Goal: Information Seeking & Learning: Understand process/instructions

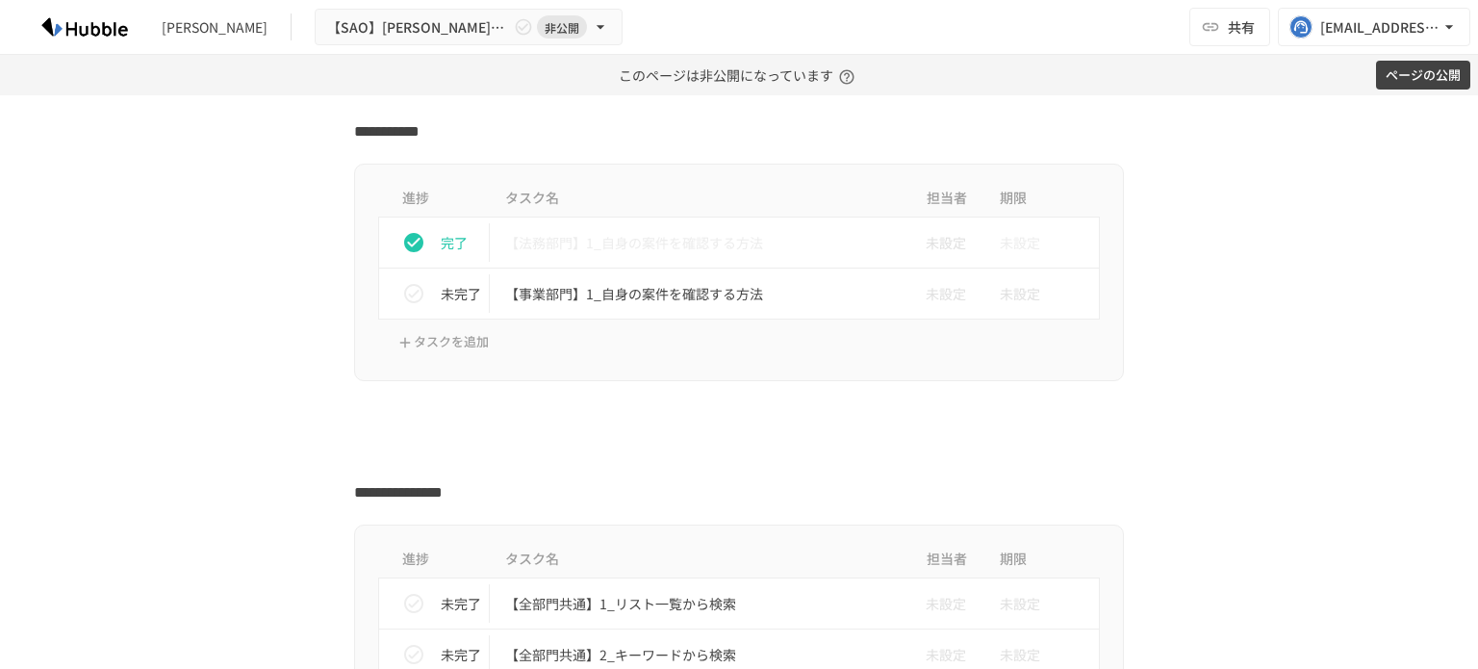
scroll to position [1746, 0]
click at [630, 293] on p "【事業部門】1_自身の案件を確認する方法" at bounding box center [698, 293] width 387 height 24
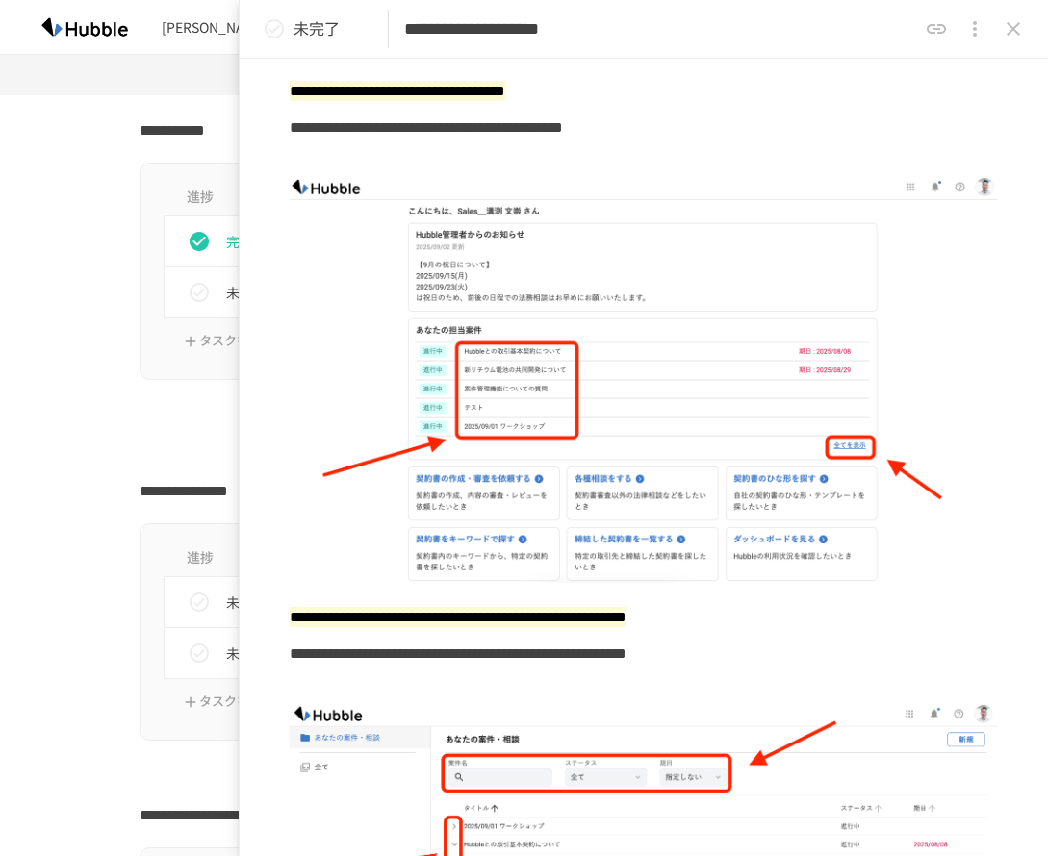
scroll to position [127, 0]
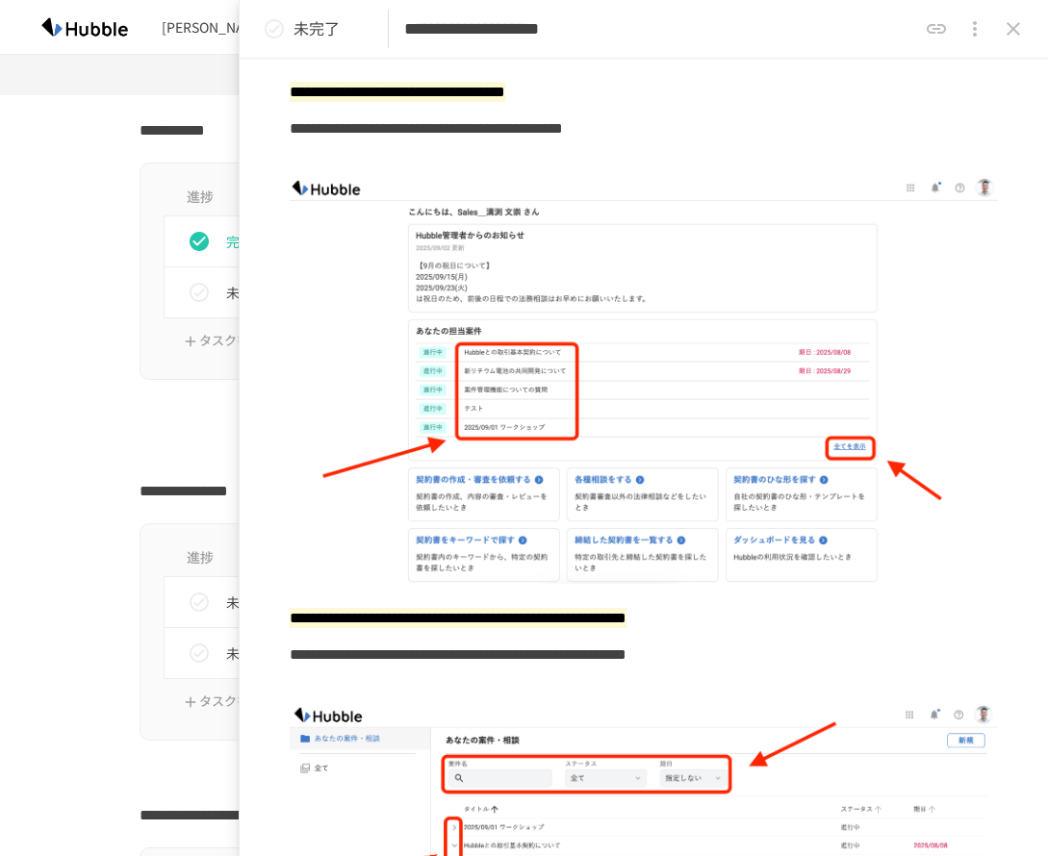
click at [267, 25] on icon "status" at bounding box center [274, 28] width 19 height 19
click at [83, 395] on div "**********" at bounding box center [524, 558] width 1048 height 4342
click at [1011, 28] on icon "close drawer" at bounding box center [1012, 28] width 13 height 13
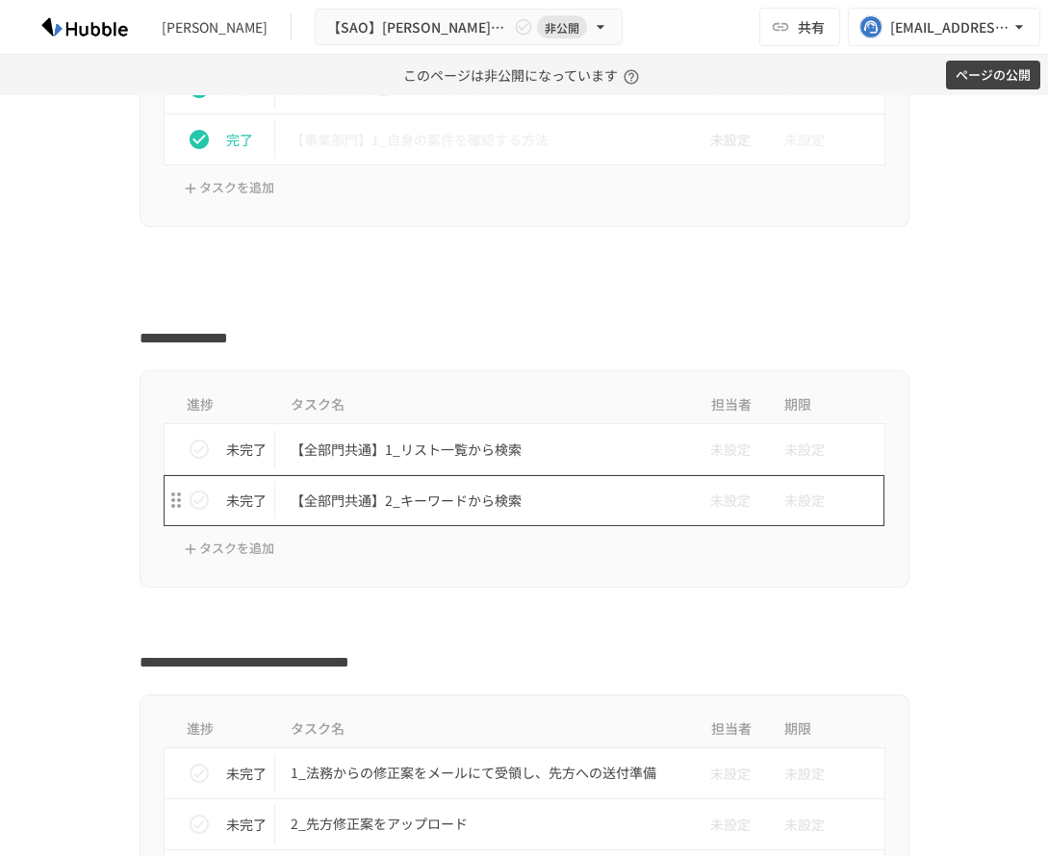
scroll to position [1900, 0]
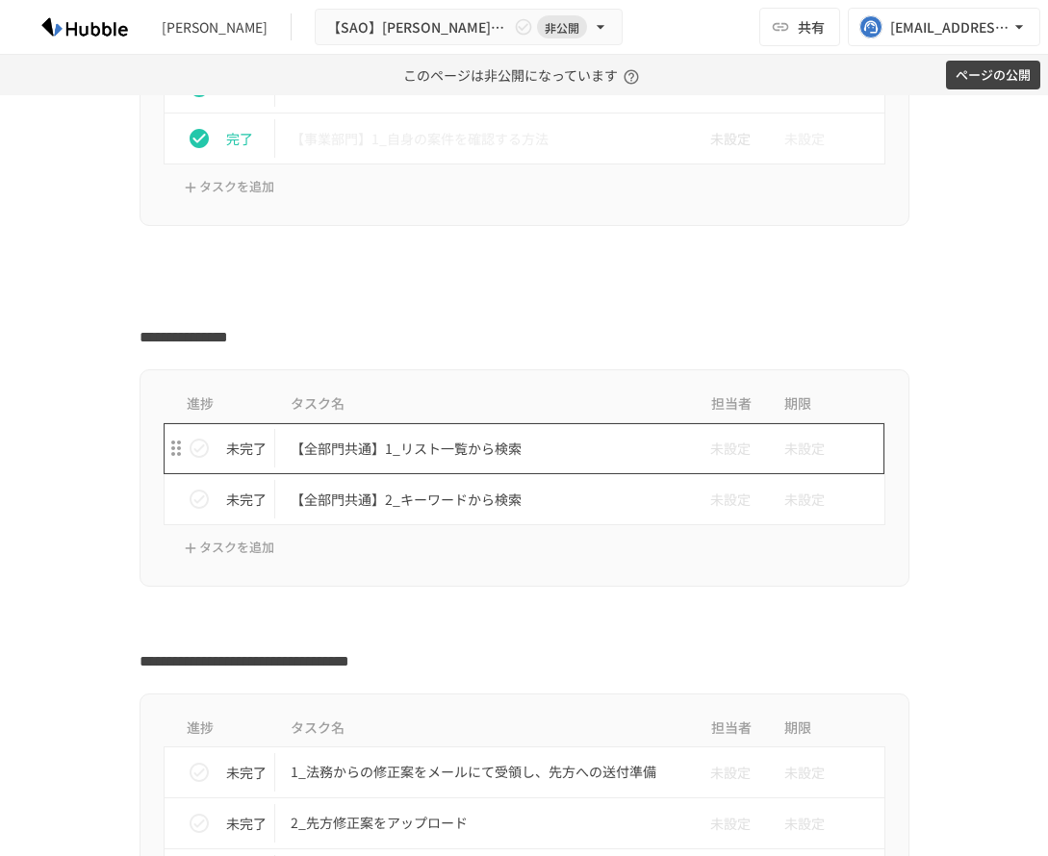
click at [345, 452] on p "【全部門共通】1_リスト一覧から検索" at bounding box center [484, 449] width 387 height 24
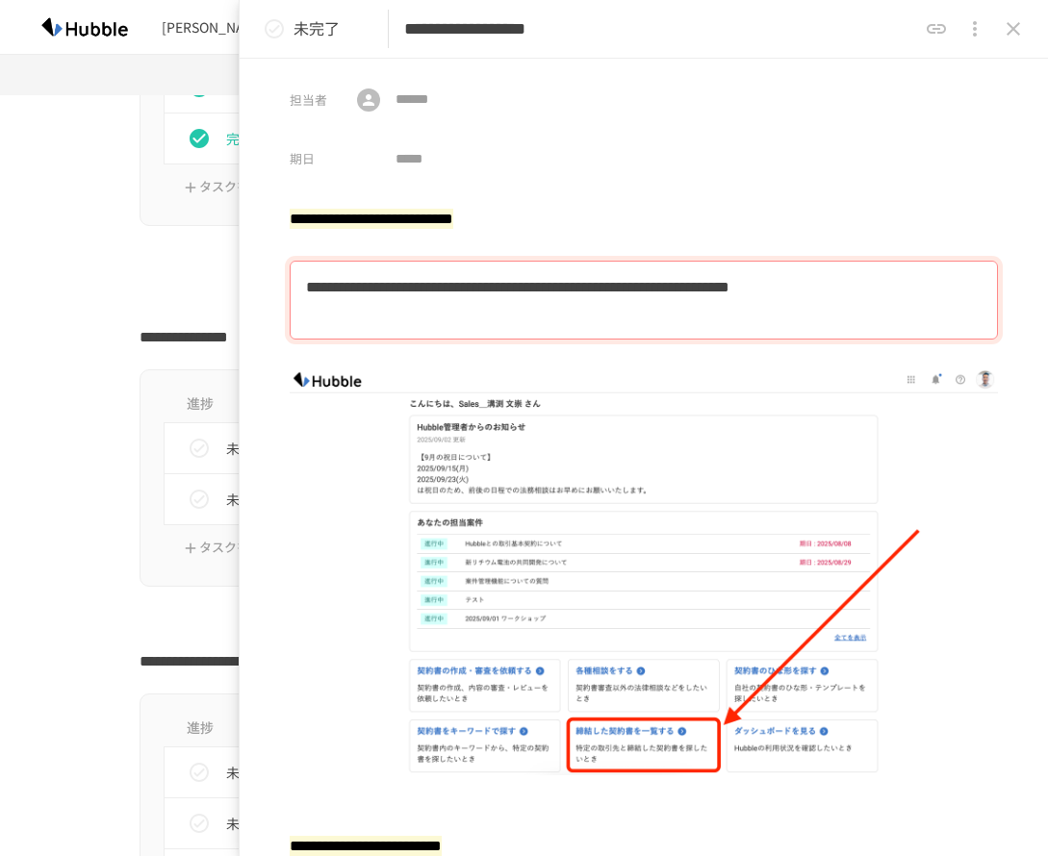
click at [272, 31] on icon "status" at bounding box center [274, 28] width 23 height 23
click at [1019, 20] on icon "close drawer" at bounding box center [1013, 28] width 23 height 23
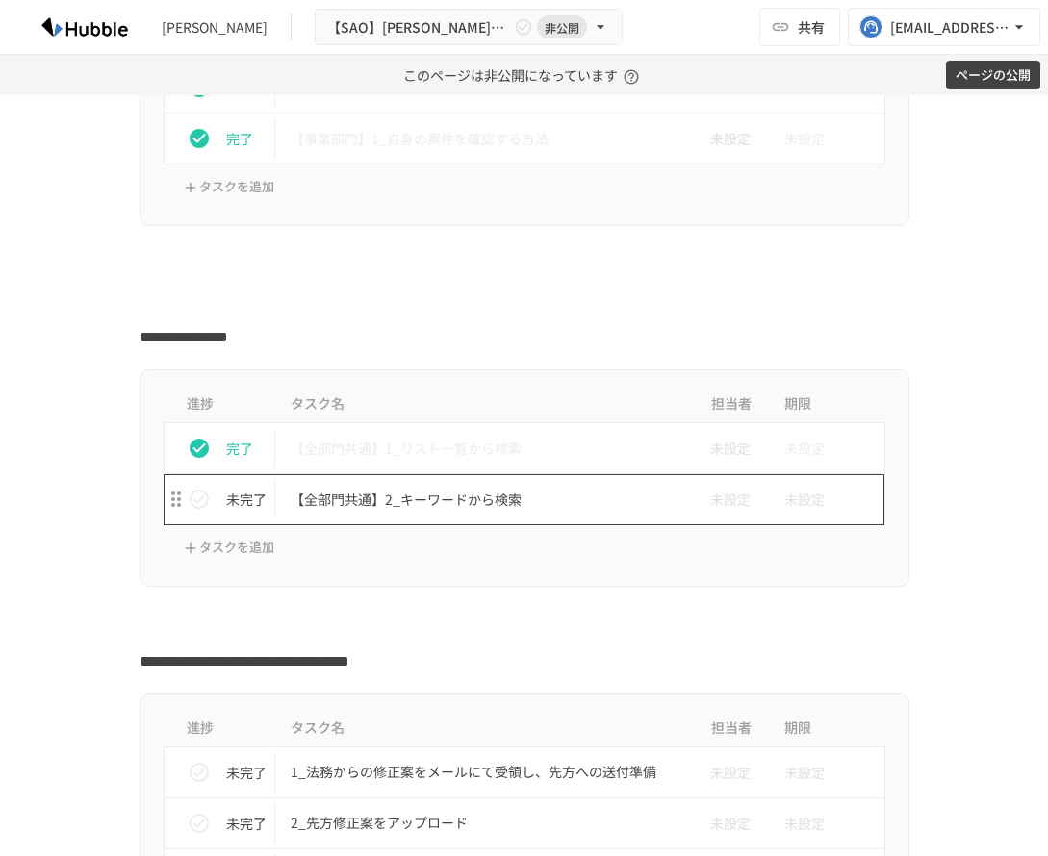
click at [446, 490] on p "【全部門共通】2_キーワードから検索" at bounding box center [484, 500] width 387 height 24
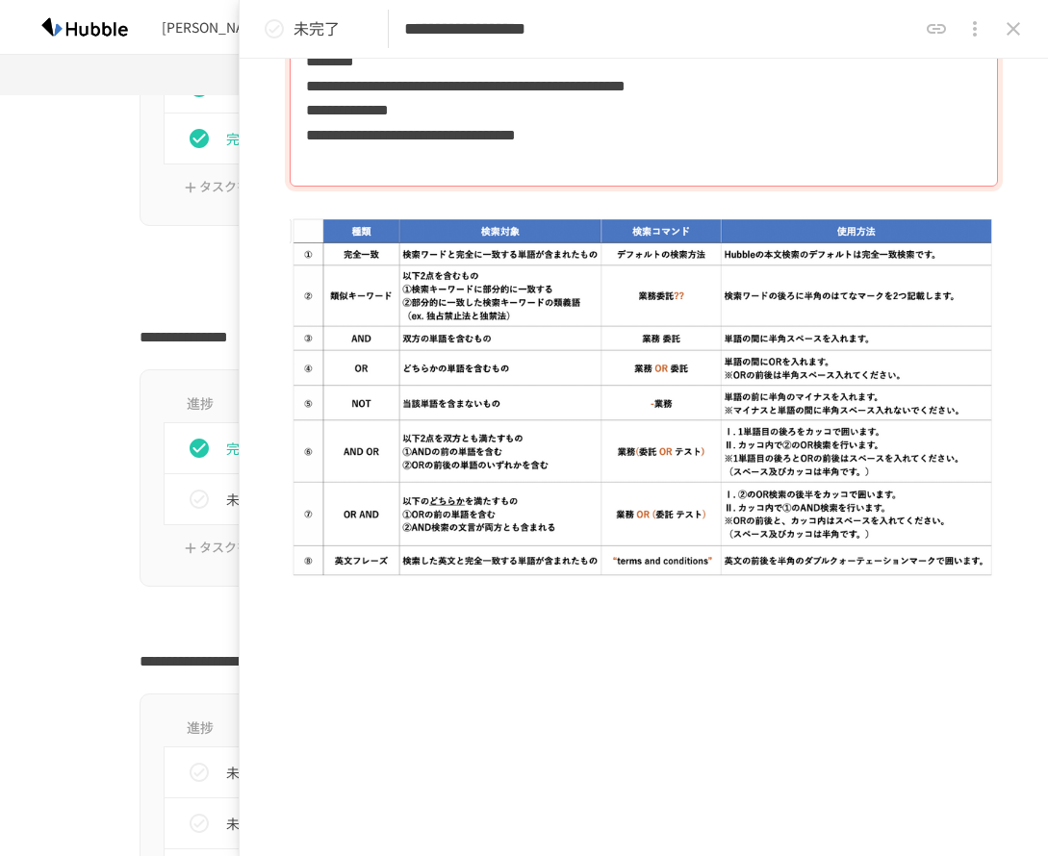
scroll to position [1832, 0]
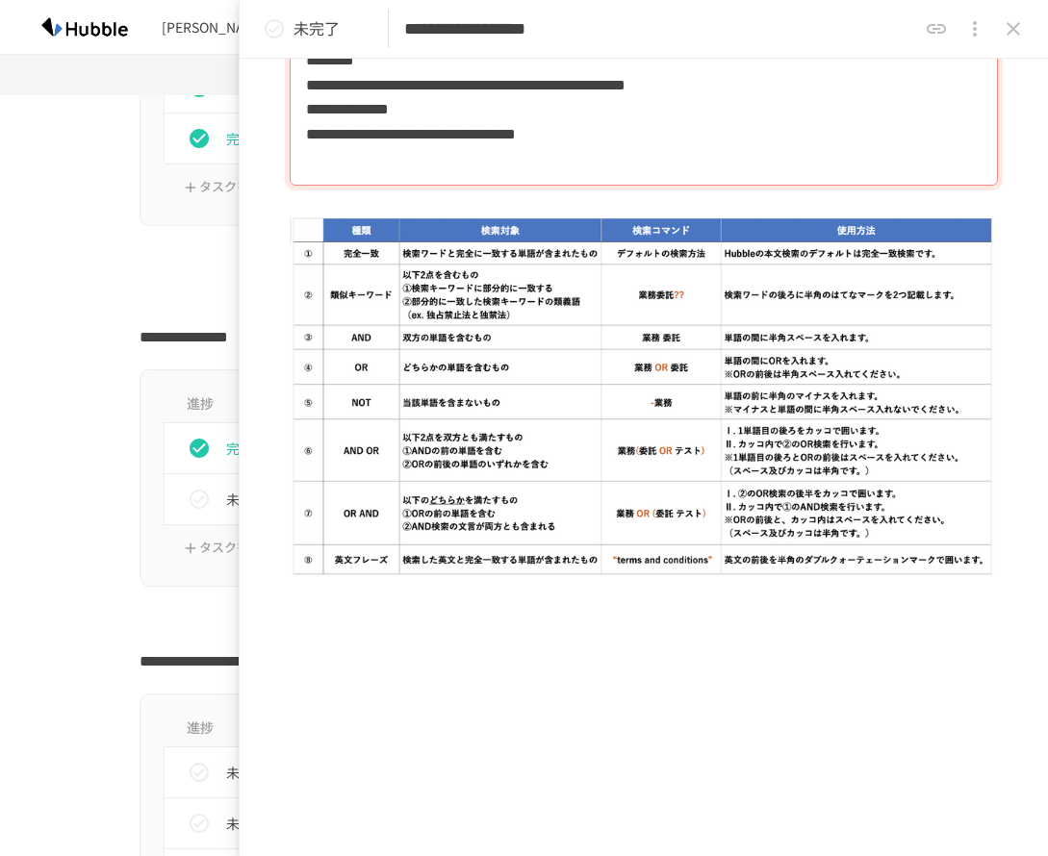
click at [278, 23] on icon "status" at bounding box center [274, 28] width 23 height 23
click at [1011, 29] on icon "close drawer" at bounding box center [1013, 28] width 23 height 23
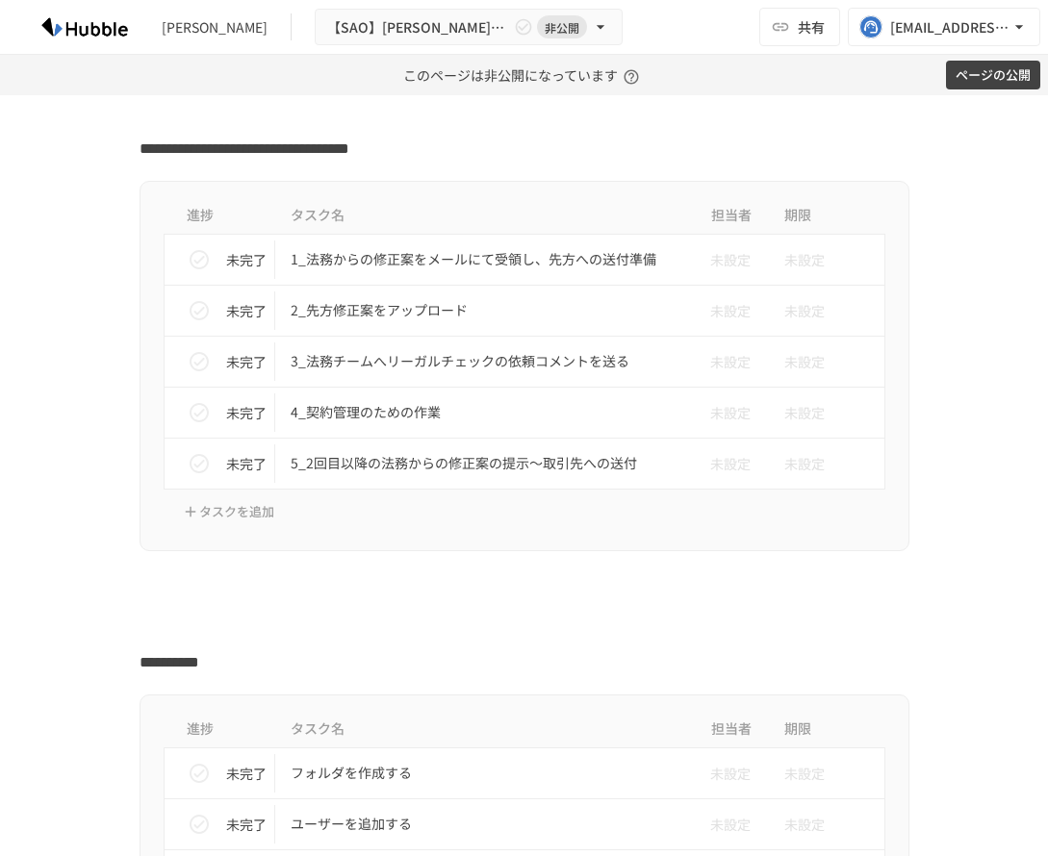
scroll to position [2414, 0]
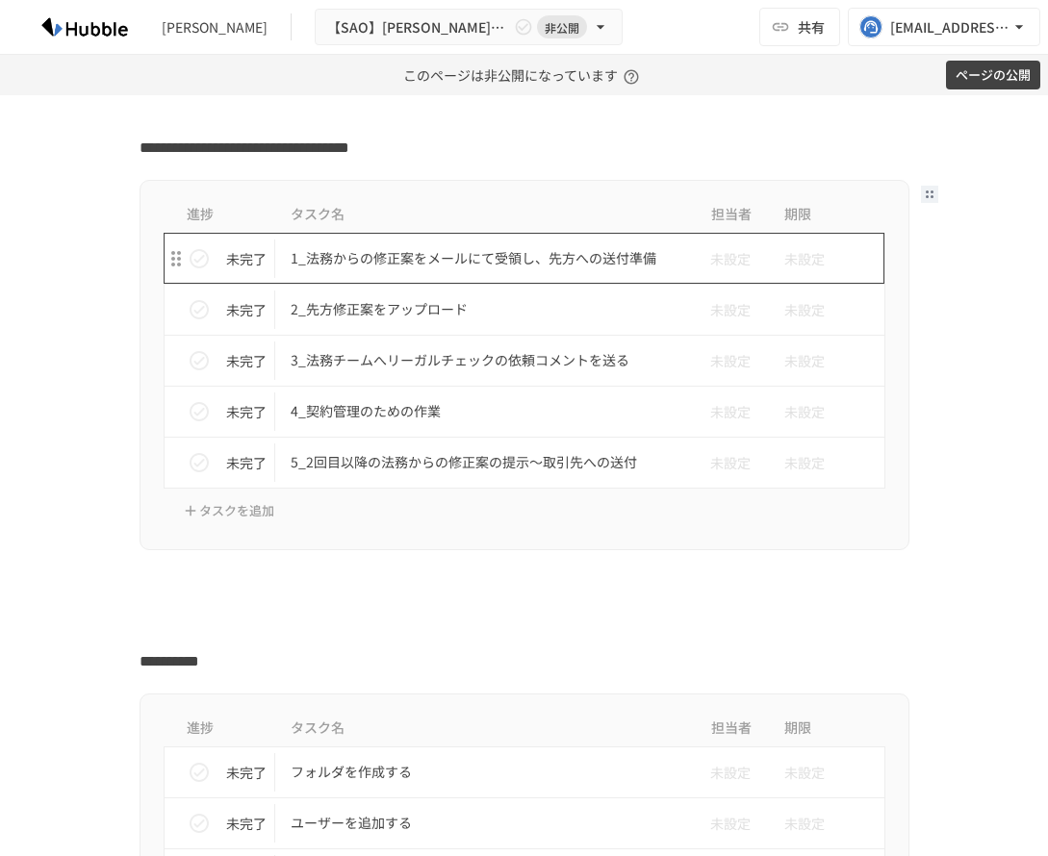
click at [345, 270] on p "1_法務からの修正案をメールにて受領し、先方への送付準備" at bounding box center [484, 258] width 387 height 24
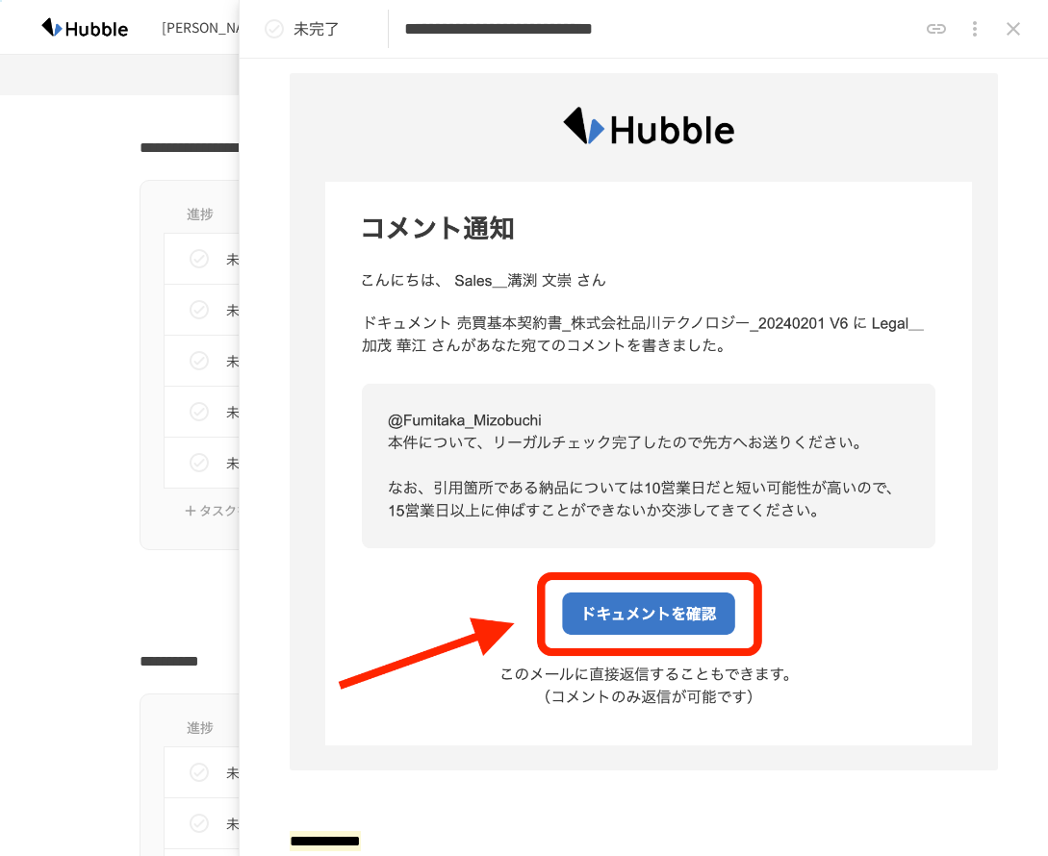
scroll to position [208, 0]
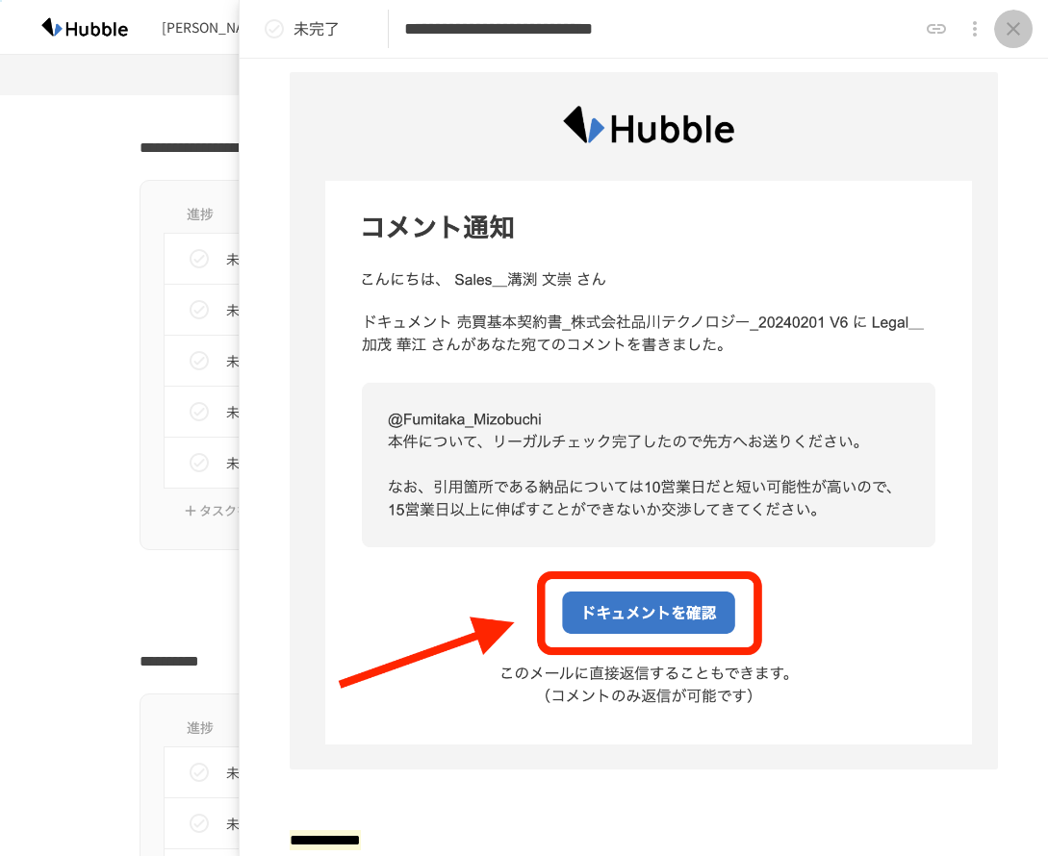
click at [1015, 26] on icon "close drawer" at bounding box center [1012, 28] width 13 height 13
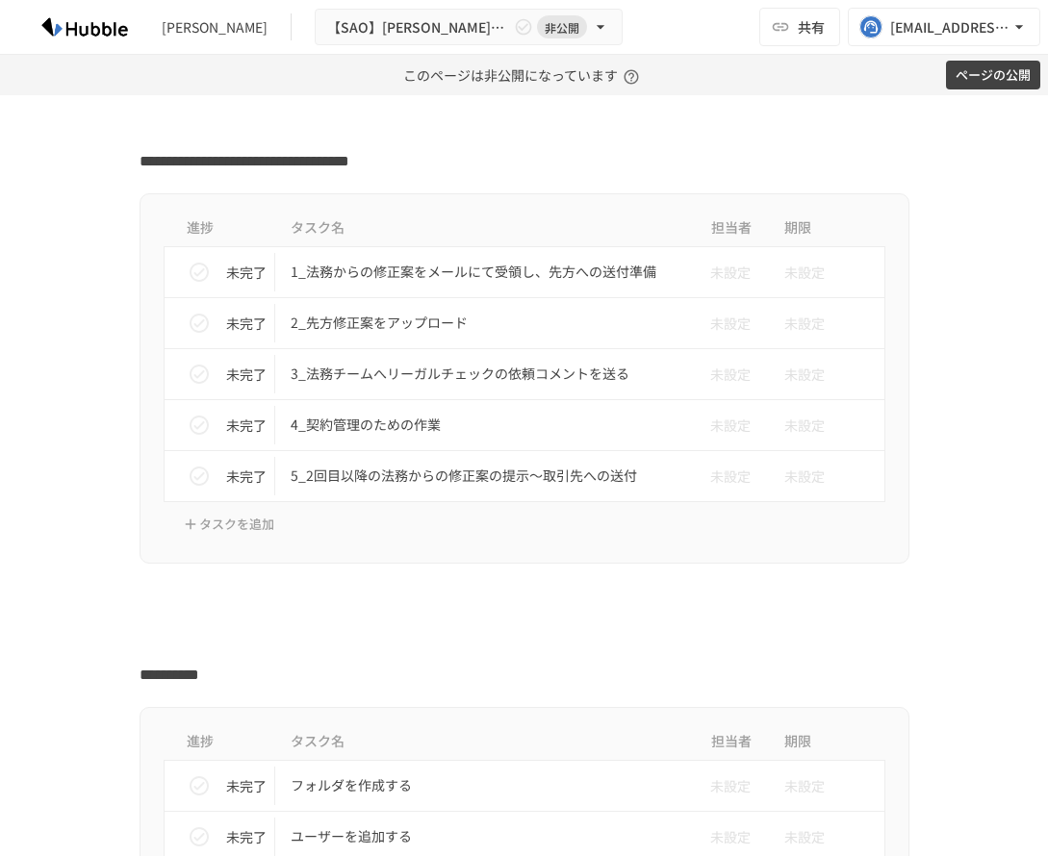
scroll to position [2400, 0]
click at [188, 275] on icon "status" at bounding box center [199, 273] width 23 height 23
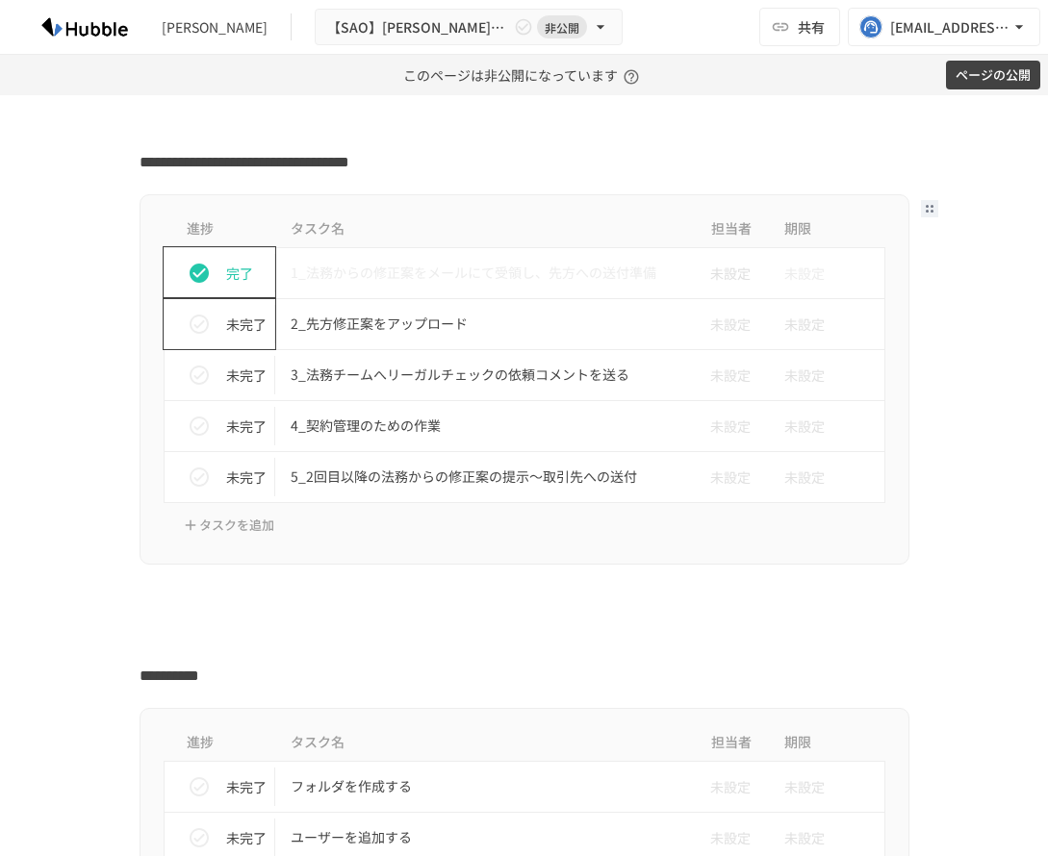
click at [190, 325] on icon "status" at bounding box center [199, 324] width 19 height 19
click at [188, 371] on icon "status" at bounding box center [199, 375] width 23 height 23
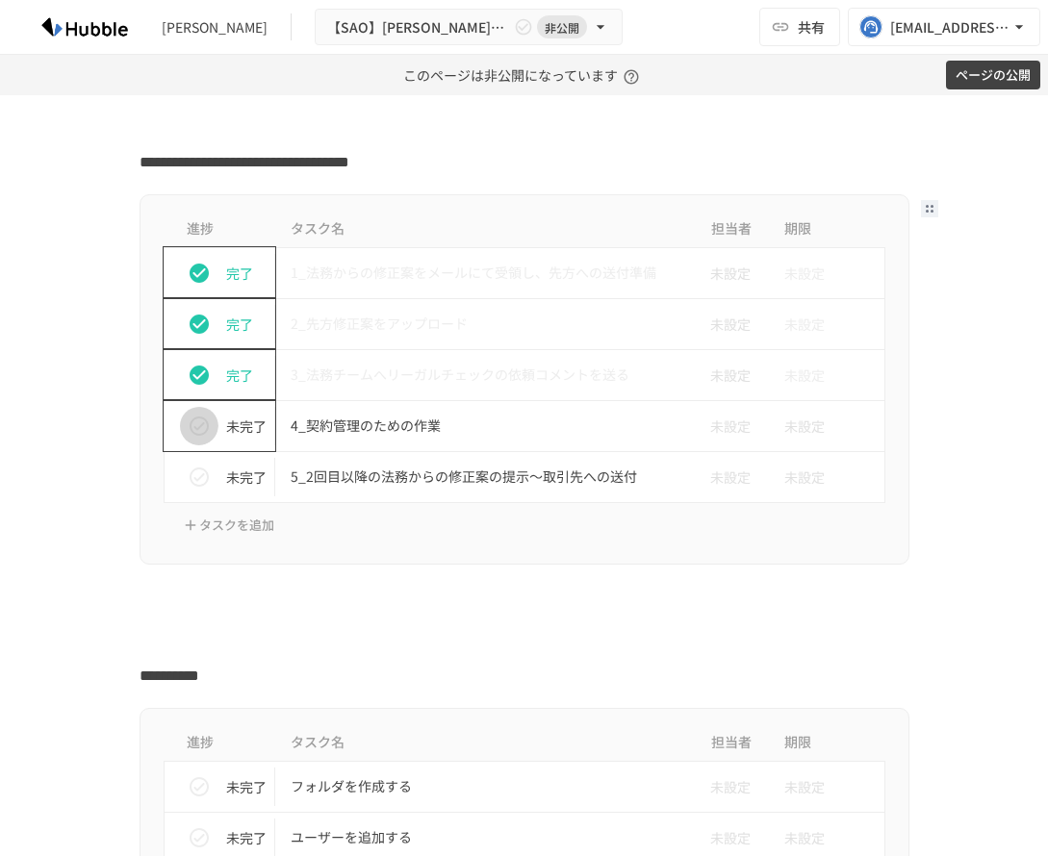
click at [190, 430] on icon "status" at bounding box center [199, 426] width 19 height 19
click at [190, 472] on icon "status" at bounding box center [199, 477] width 23 height 23
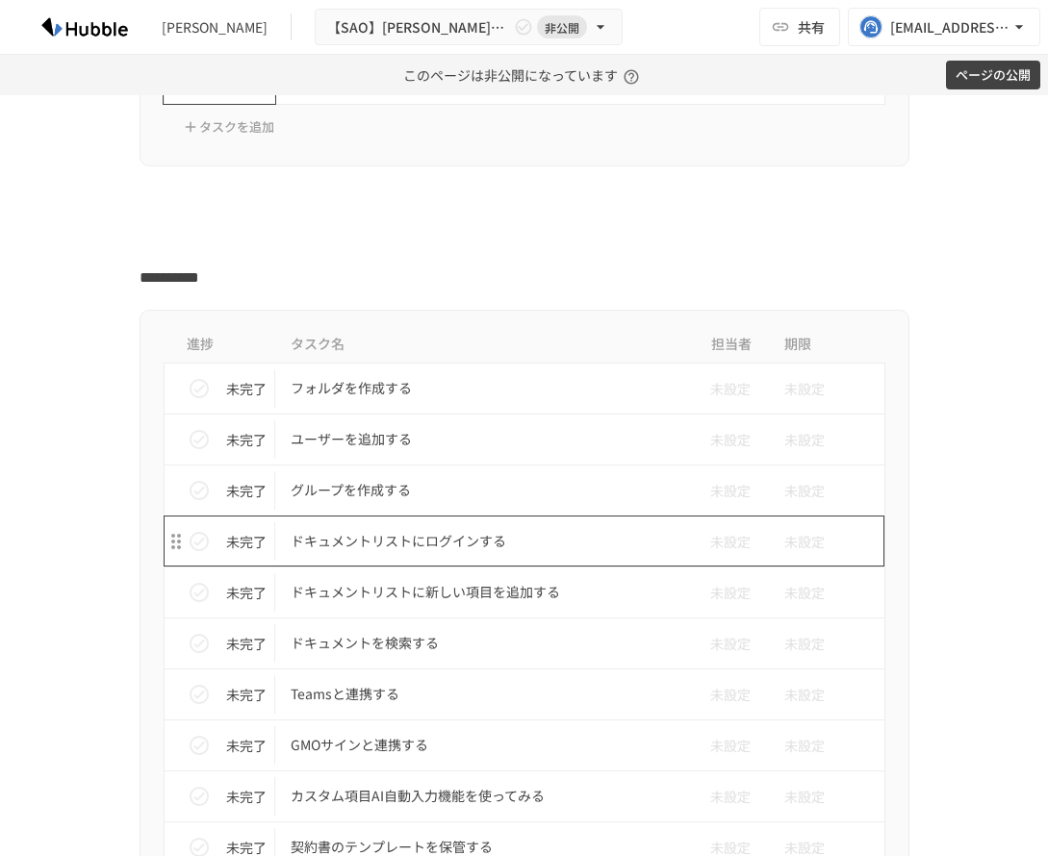
scroll to position [2799, 0]
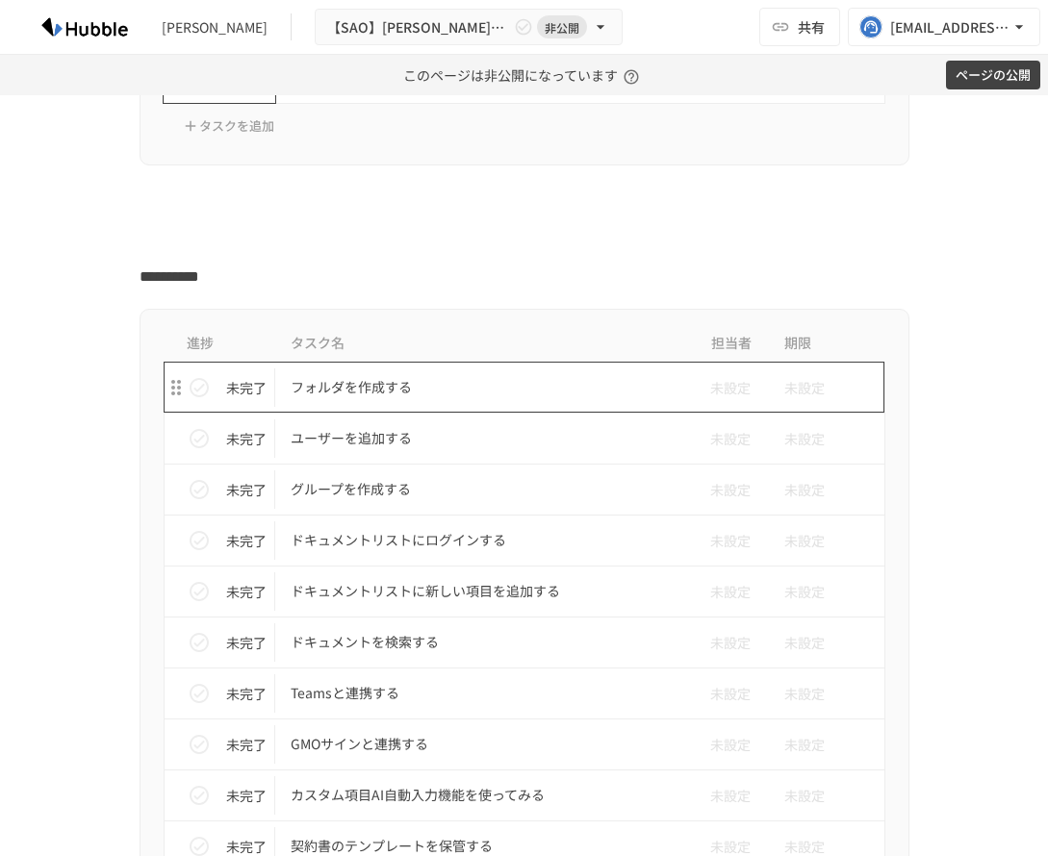
click at [432, 397] on p "フォルダを作成する" at bounding box center [484, 387] width 387 height 24
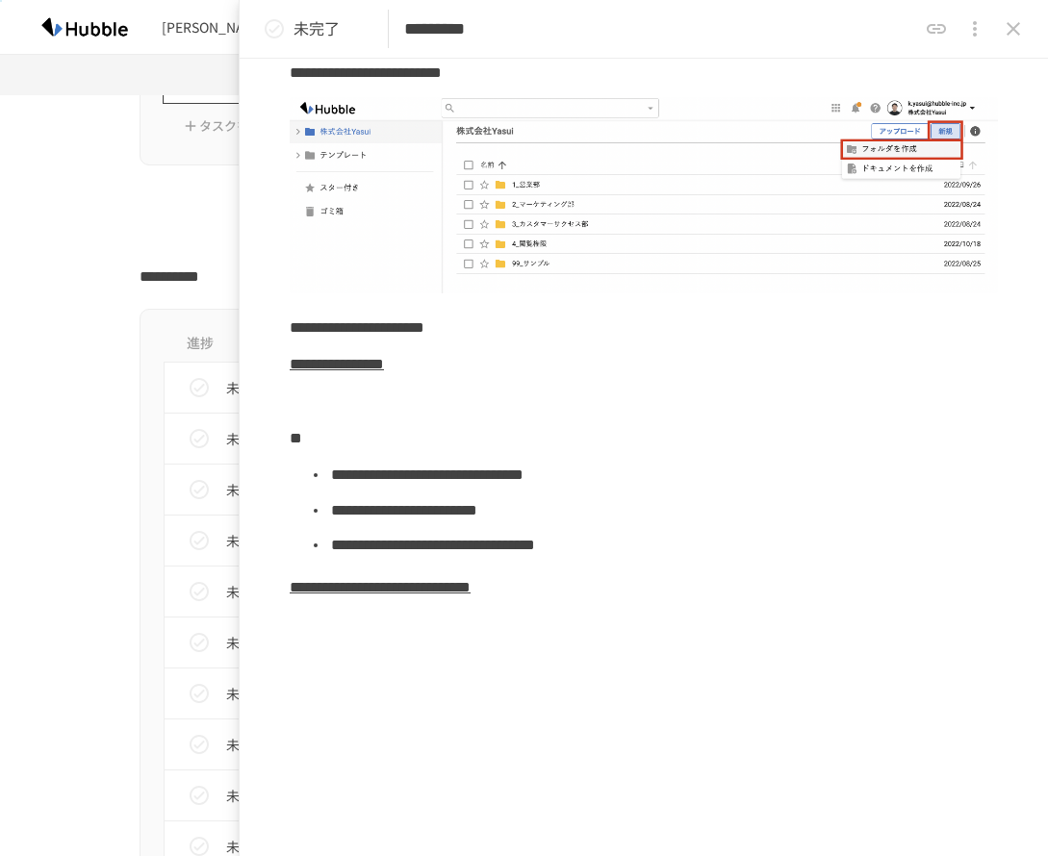
scroll to position [216, 0]
